Goal: Obtain resource: Obtain resource

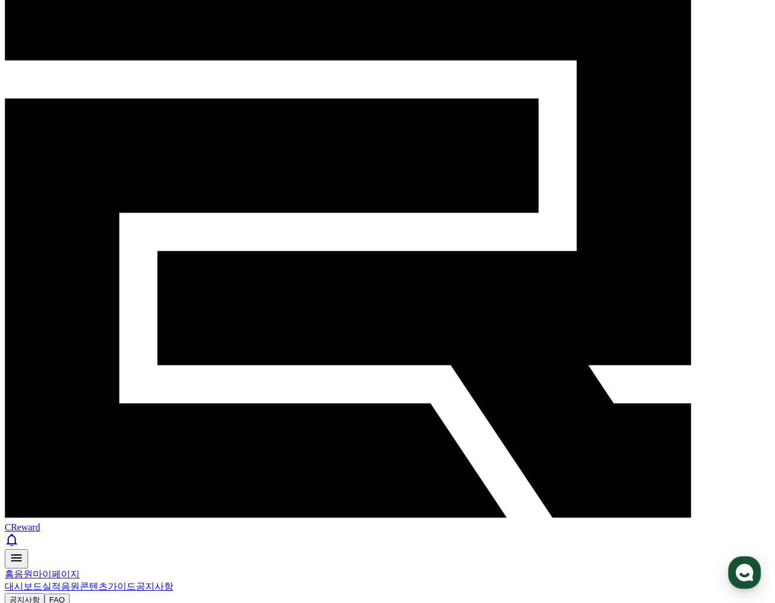
drag, startPoint x: 74, startPoint y: 220, endPoint x: 377, endPoint y: 253, distance: 304.0
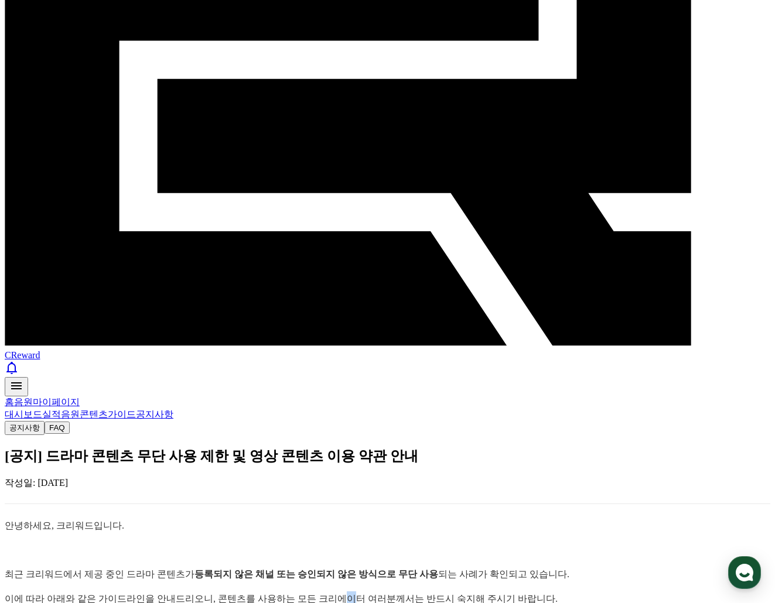
scroll to position [234, 0]
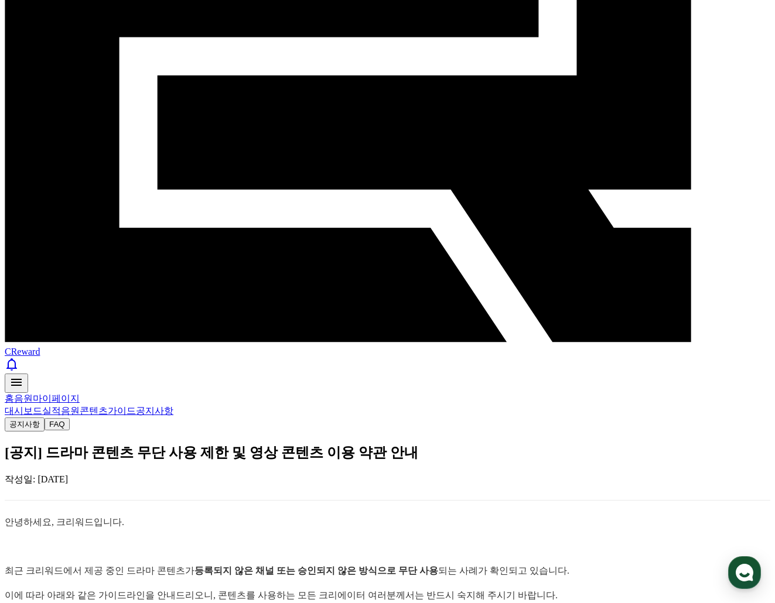
drag, startPoint x: 49, startPoint y: 190, endPoint x: 210, endPoint y: 190, distance: 161.7
drag, startPoint x: 168, startPoint y: 190, endPoint x: 231, endPoint y: 190, distance: 63.3
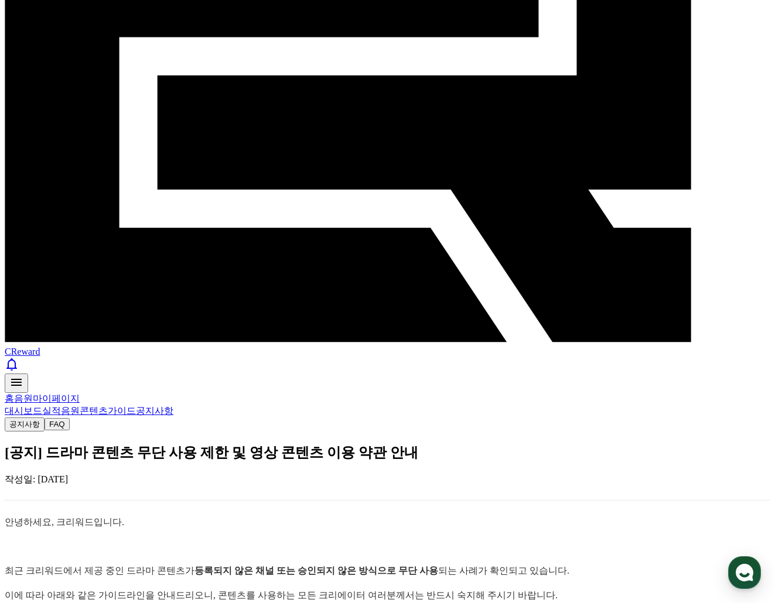
drag, startPoint x: 115, startPoint y: 193, endPoint x: 238, endPoint y: 200, distance: 123.2
drag, startPoint x: 47, startPoint y: 193, endPoint x: 303, endPoint y: 197, distance: 256.0
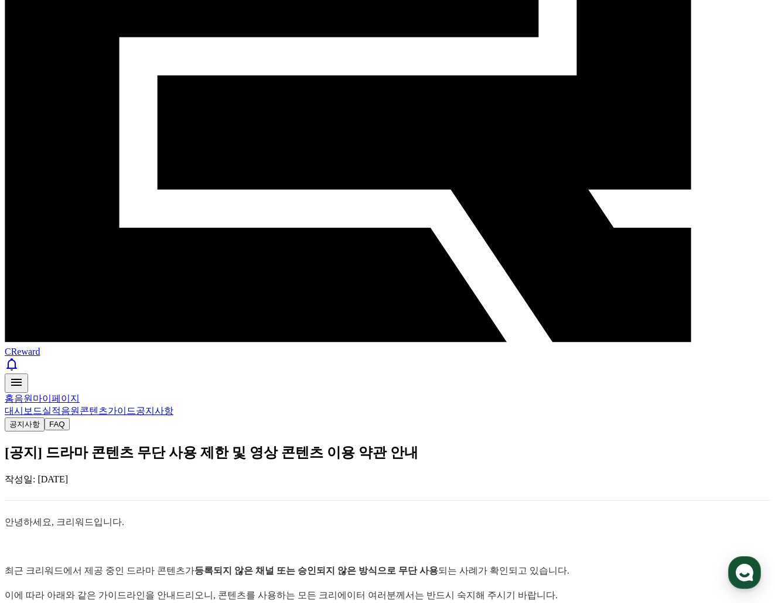
drag, startPoint x: 153, startPoint y: 197, endPoint x: 279, endPoint y: 185, distance: 126.6
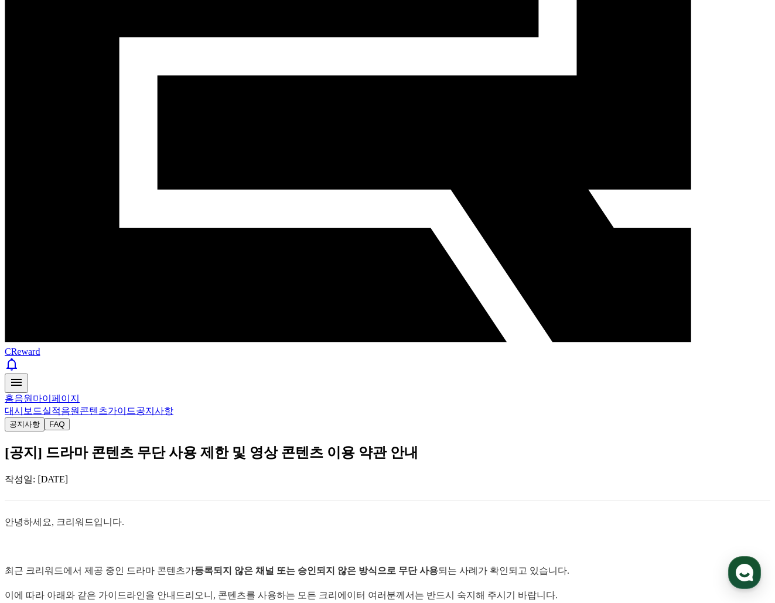
drag, startPoint x: 50, startPoint y: 221, endPoint x: 560, endPoint y: 278, distance: 512.7
drag, startPoint x: 46, startPoint y: 237, endPoint x: 441, endPoint y: 266, distance: 396.4
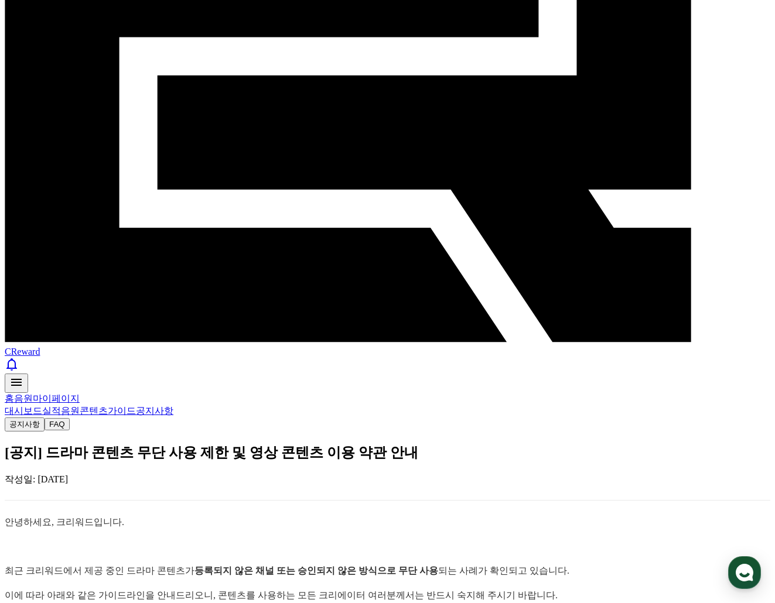
drag, startPoint x: 640, startPoint y: 280, endPoint x: 546, endPoint y: 151, distance: 159.4
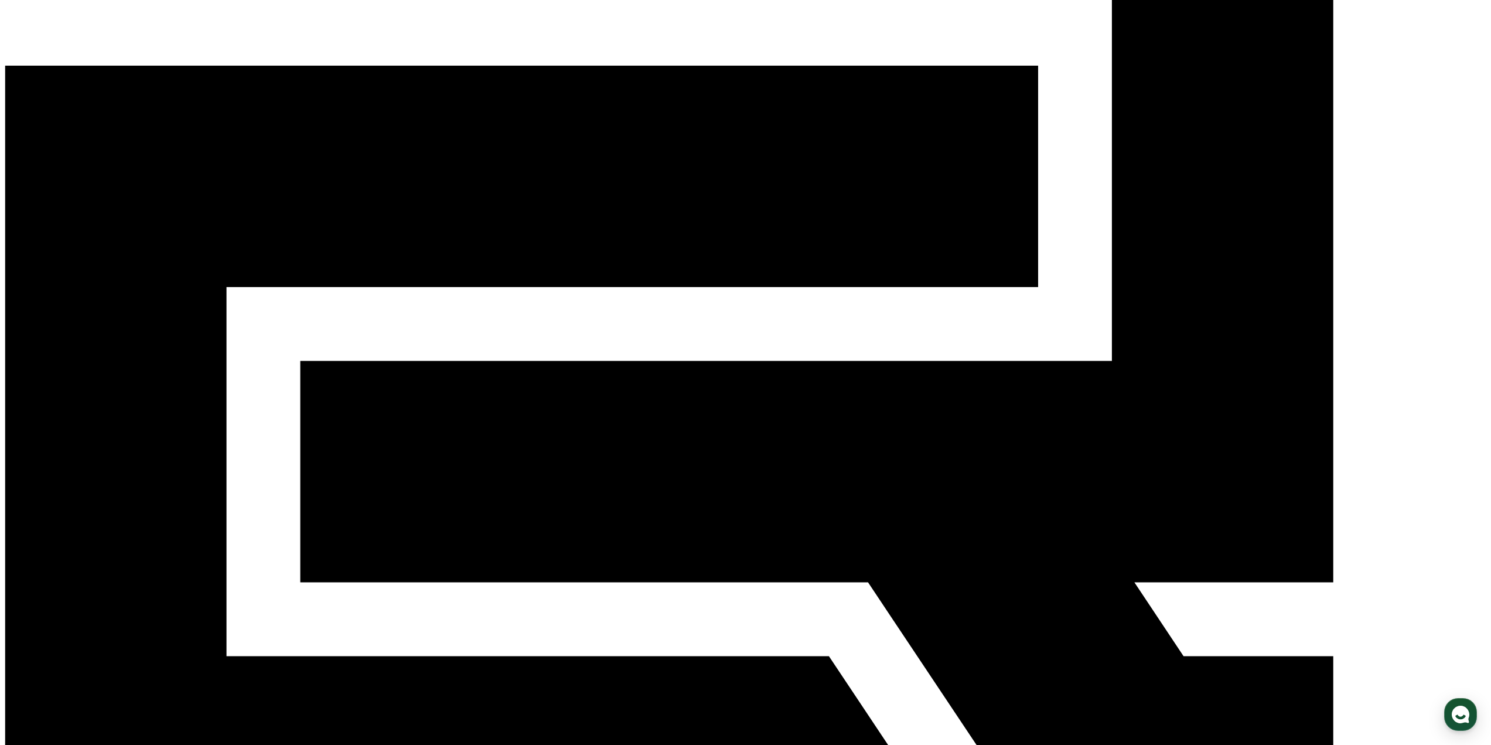
drag, startPoint x: 467, startPoint y: 489, endPoint x: 607, endPoint y: 489, distance: 140.6
drag, startPoint x: 374, startPoint y: 488, endPoint x: 496, endPoint y: 489, distance: 121.3
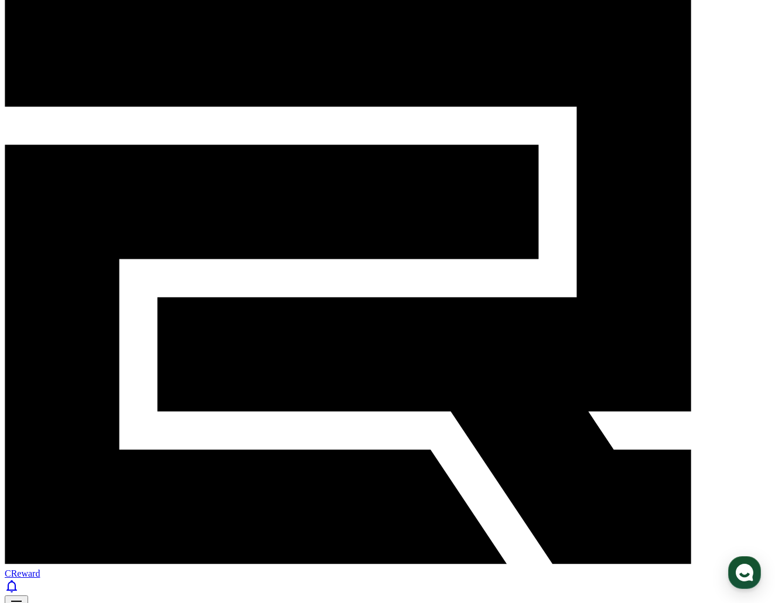
scroll to position [0, 0]
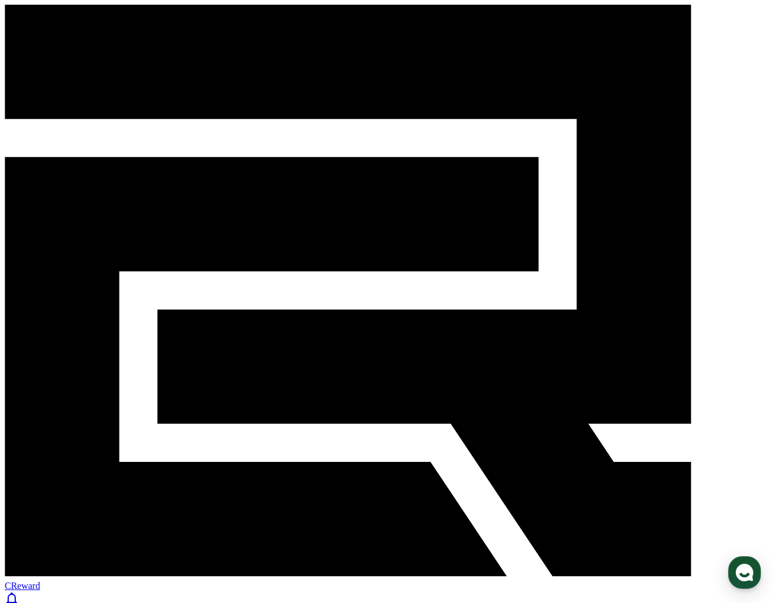
select select
drag, startPoint x: 254, startPoint y: 402, endPoint x: 374, endPoint y: 404, distance: 119.5
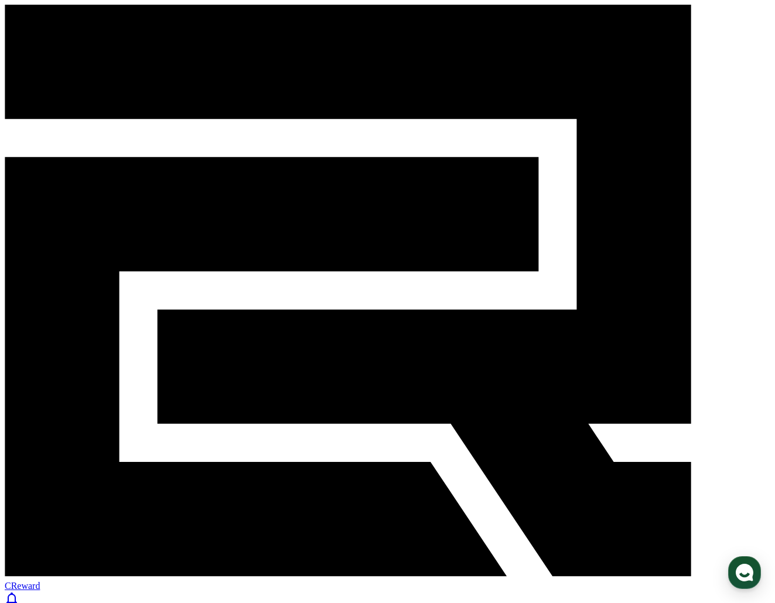
copy em "#숏챠, #shortcha, #작품제목"
